Goal: Task Accomplishment & Management: Manage account settings

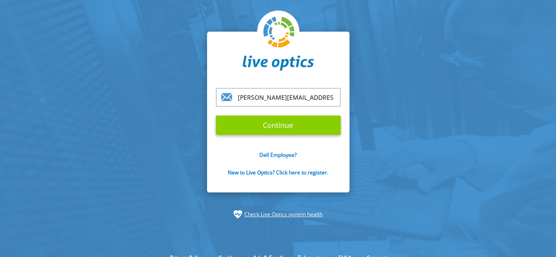
click at [298, 134] on input "Continue" at bounding box center [278, 125] width 125 height 19
click at [291, 126] on input "Continue" at bounding box center [278, 125] width 125 height 19
click at [287, 123] on input "Continue" at bounding box center [278, 125] width 125 height 19
click at [286, 123] on input "Continue" at bounding box center [278, 125] width 125 height 19
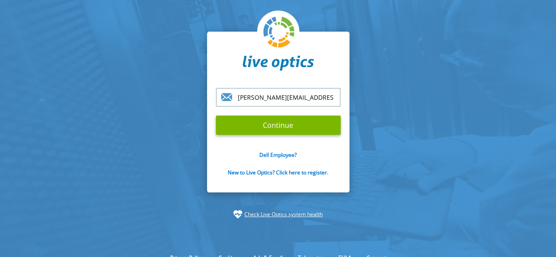
click at [312, 87] on div "[PERSON_NAME][EMAIL_ADDRESS][PERSON_NAME][DOMAIN_NAME] Continue Dell Employee? …" at bounding box center [278, 112] width 142 height 161
click at [312, 95] on input "[PERSON_NAME][EMAIL_ADDRESS][PERSON_NAME][DOMAIN_NAME]" at bounding box center [278, 97] width 125 height 19
click at [216, 116] on input "Continue" at bounding box center [278, 125] width 125 height 19
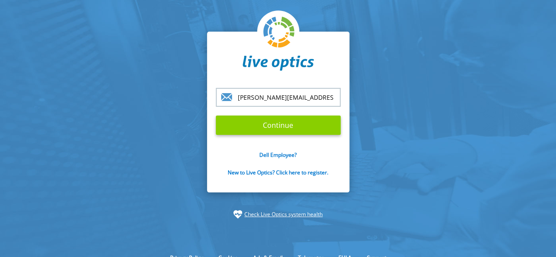
click at [282, 126] on input "Continue" at bounding box center [278, 125] width 125 height 19
click at [269, 126] on input "Continue" at bounding box center [278, 125] width 125 height 19
click at [269, 127] on input "Continue" at bounding box center [278, 125] width 125 height 19
